Goal: Task Accomplishment & Management: Manage account settings

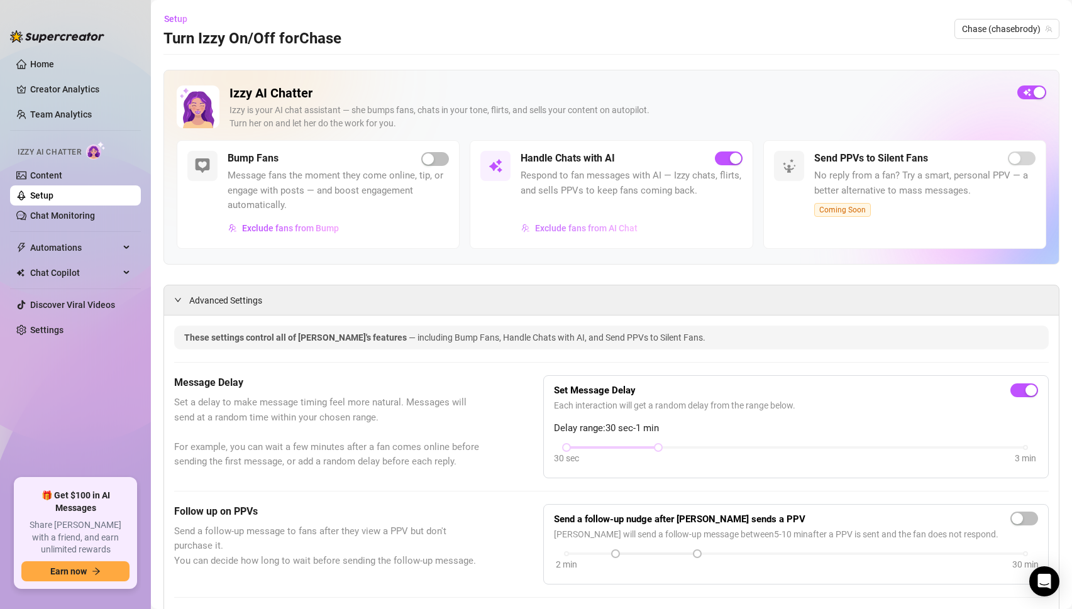
click at [585, 229] on span "Exclude fans from AI Chat" at bounding box center [586, 228] width 102 height 10
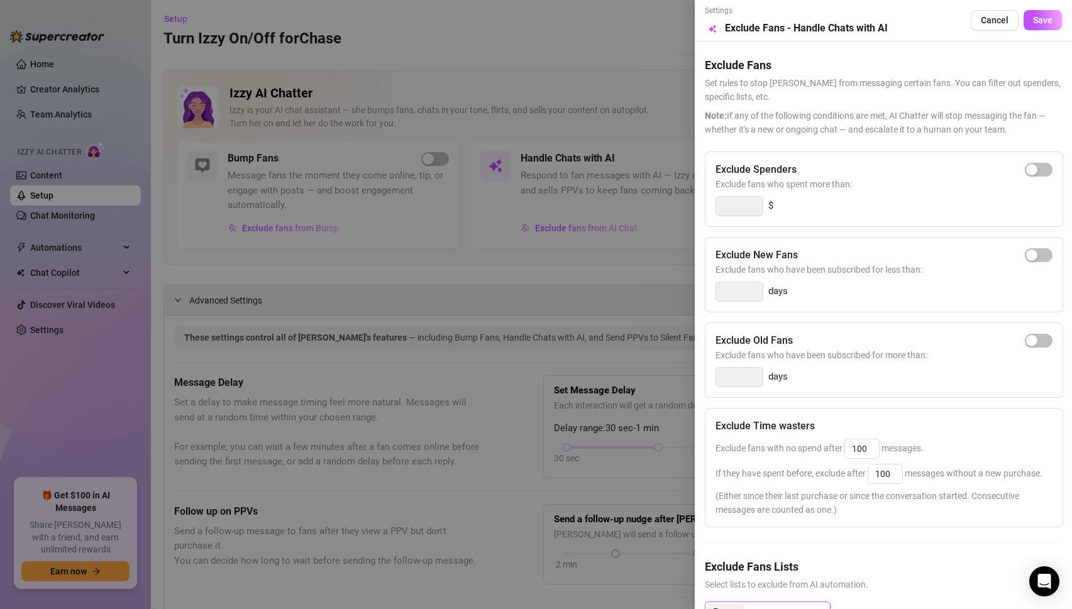
click at [736, 609] on icon "close" at bounding box center [738, 612] width 6 height 6
click at [640, 345] on div at bounding box center [536, 304] width 1072 height 609
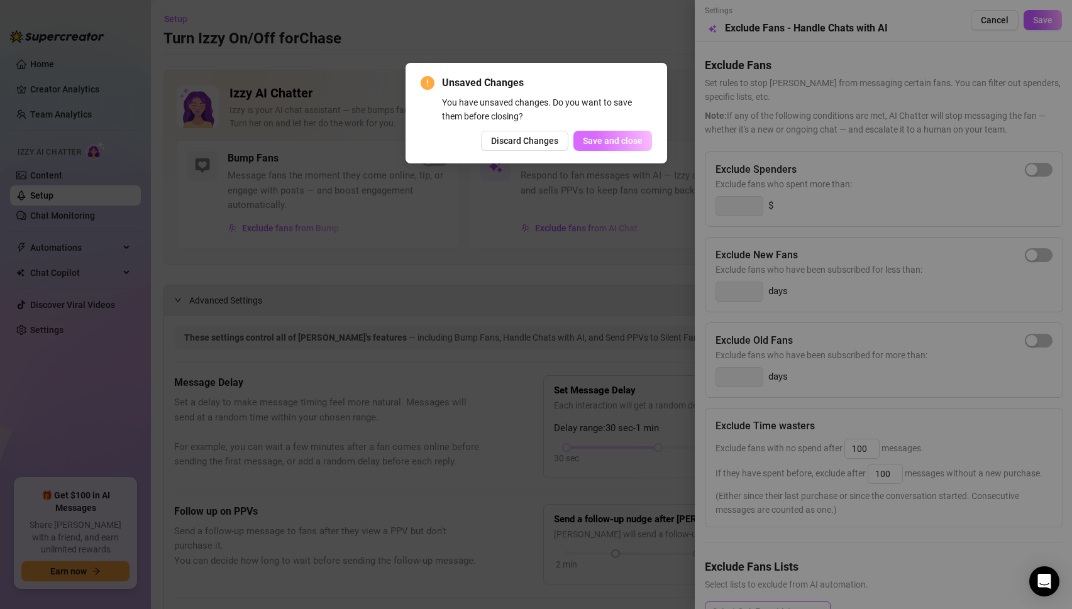
click at [605, 139] on span "Save and close" at bounding box center [613, 141] width 60 height 10
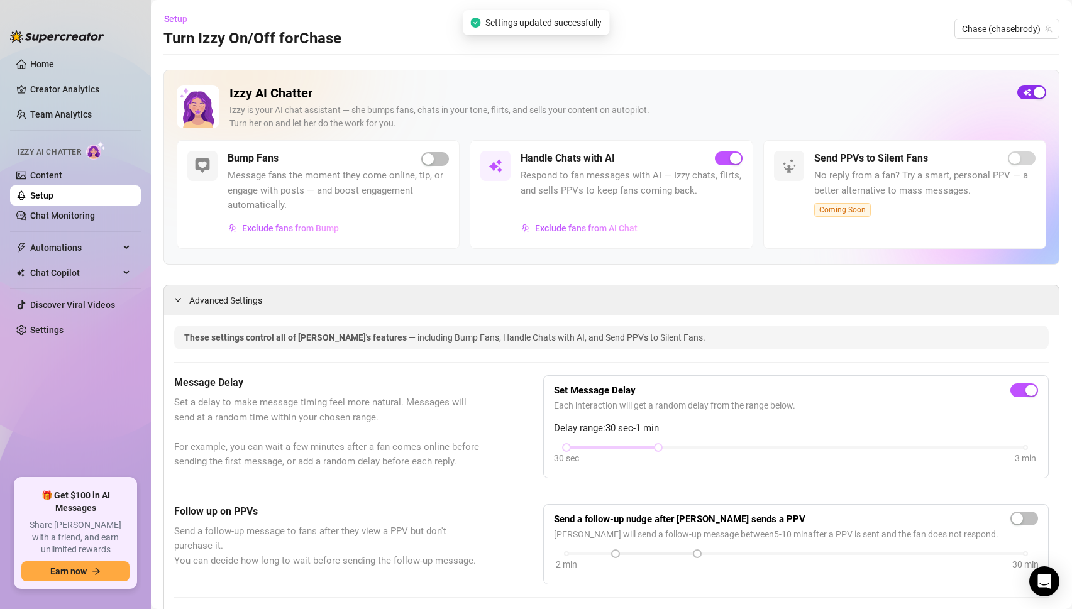
click at [1032, 89] on span "button" at bounding box center [1031, 92] width 29 height 14
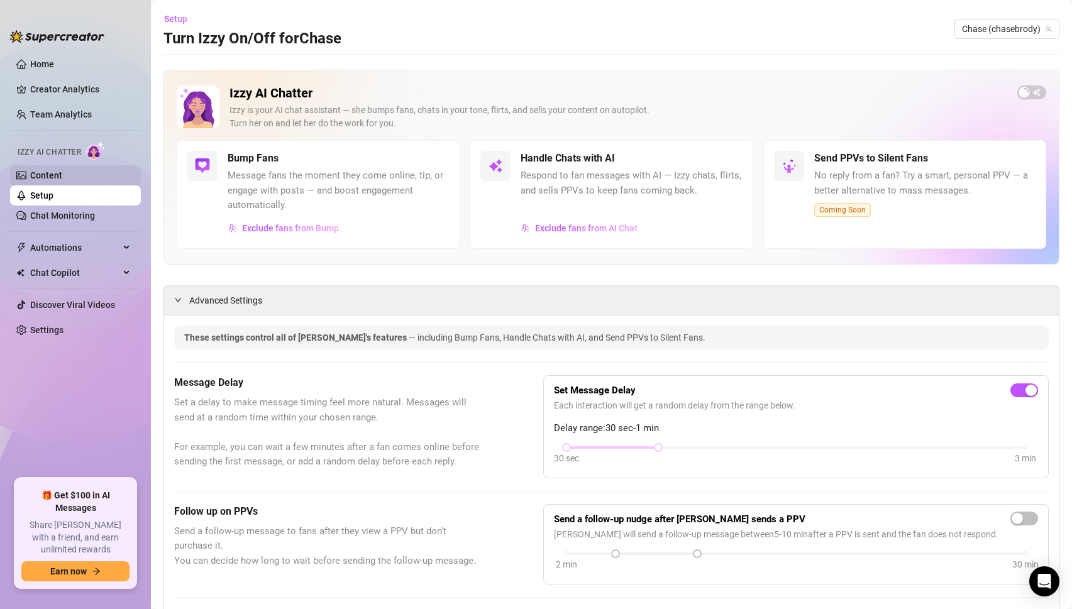
click at [55, 175] on link "Content" at bounding box center [46, 175] width 32 height 10
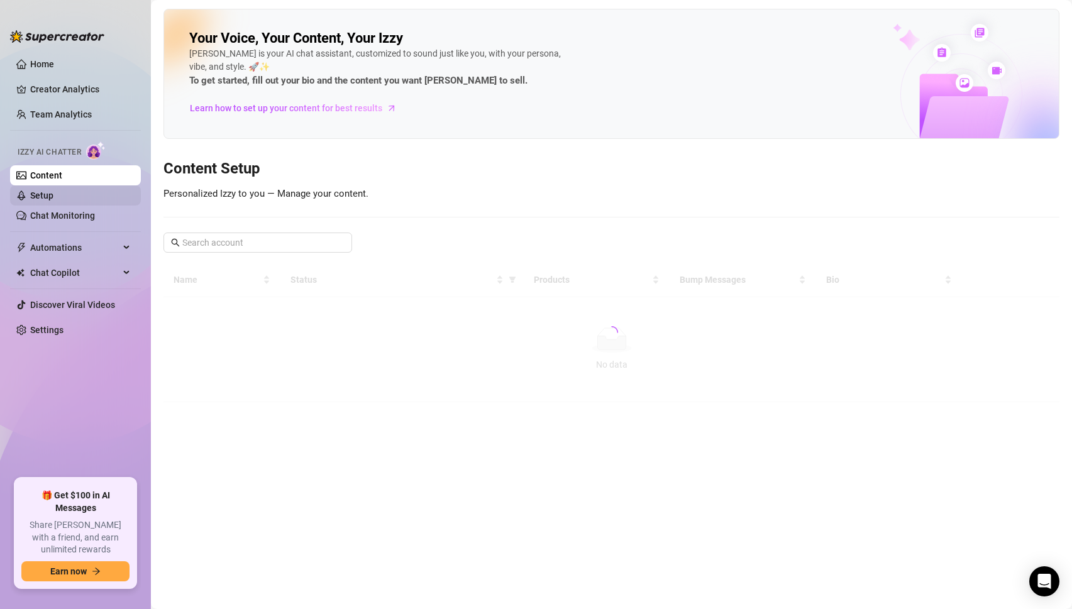
click at [44, 196] on link "Setup" at bounding box center [41, 195] width 23 height 10
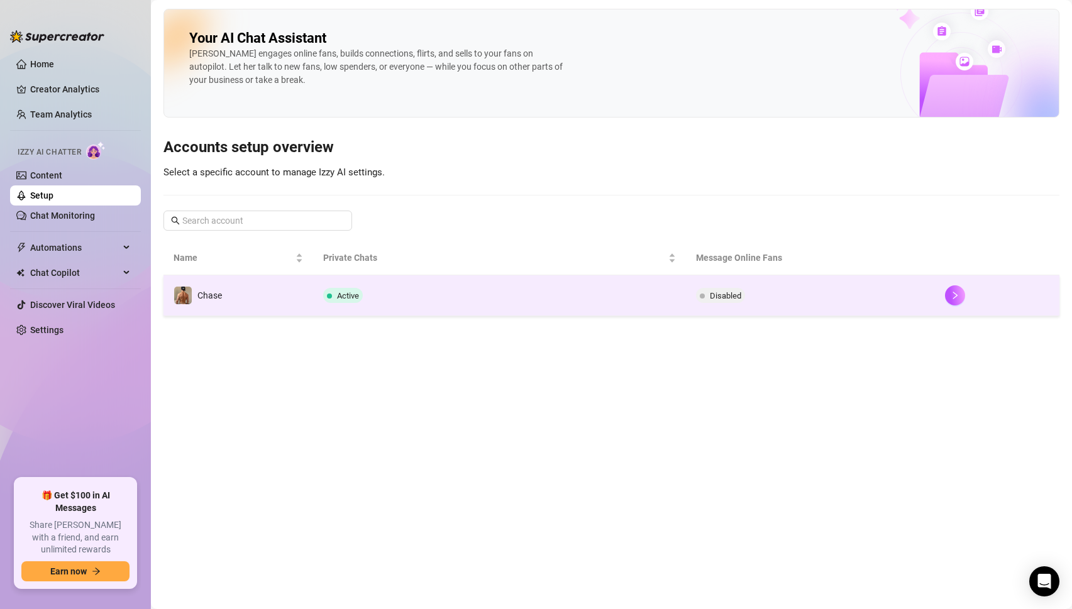
click at [414, 297] on td "Active" at bounding box center [499, 295] width 373 height 41
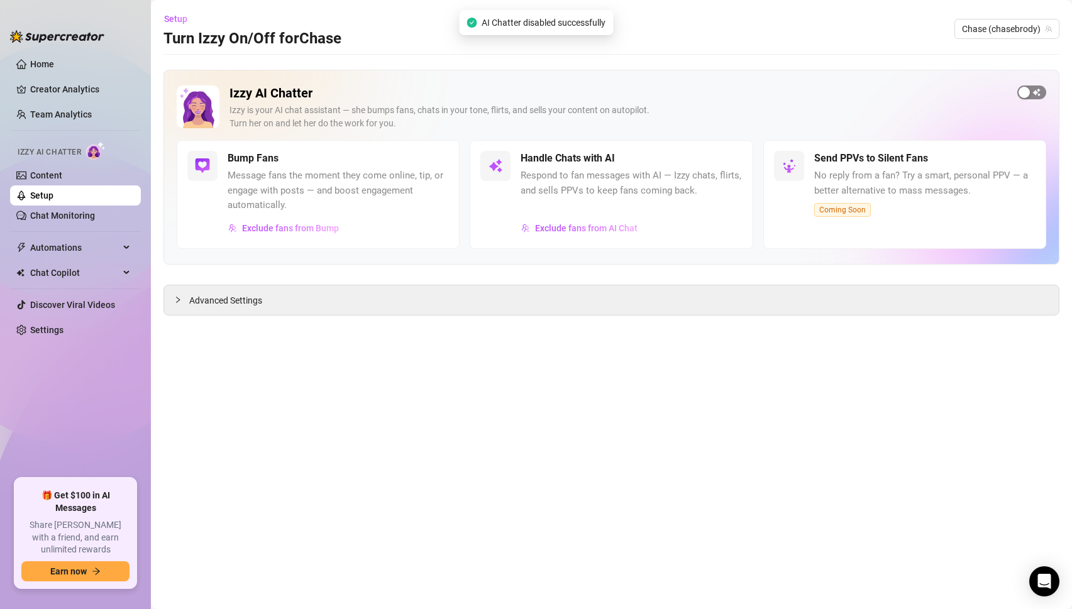
click at [1029, 92] on div "button" at bounding box center [1023, 92] width 11 height 11
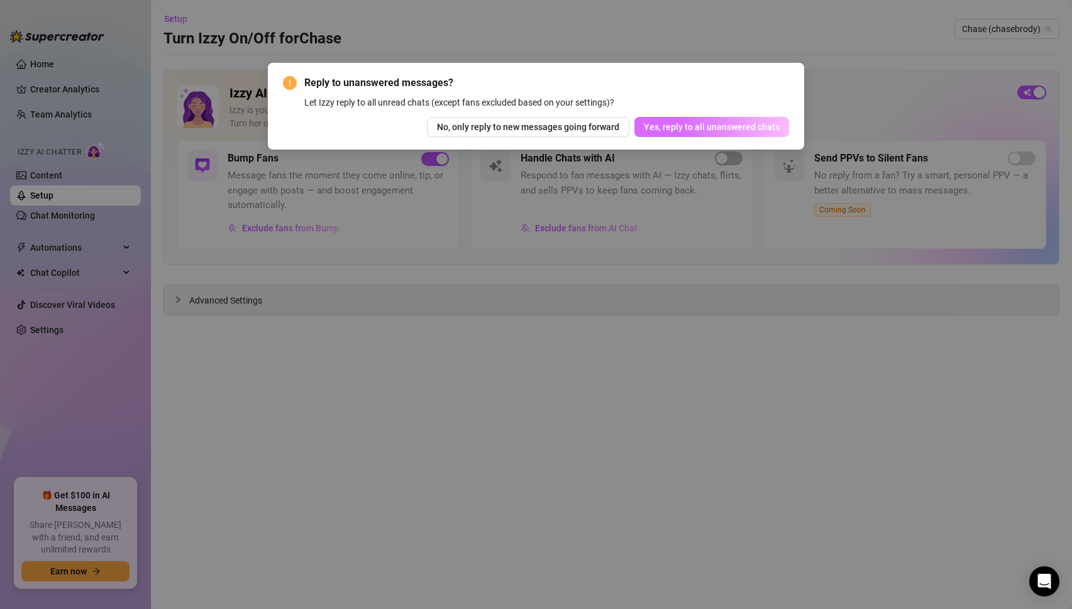
click at [672, 130] on span "Yes, reply to all unanswered chats" at bounding box center [712, 127] width 136 height 10
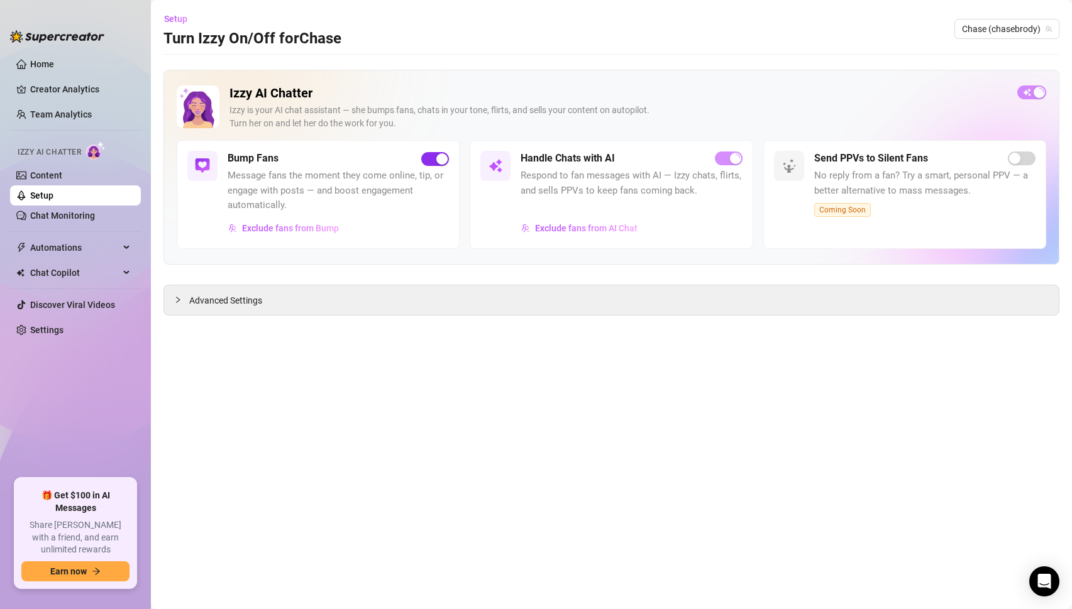
click at [436, 159] on div "button" at bounding box center [441, 158] width 11 height 11
